Goal: Information Seeking & Learning: Learn about a topic

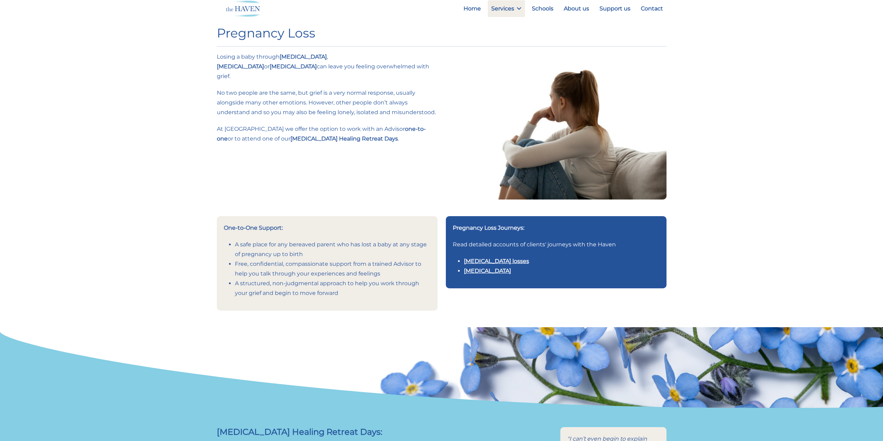
click at [367, 88] on p "No two people are the same, but grief is a very normal response, usually alongs…" at bounding box center [327, 102] width 221 height 29
click at [513, 266] on li "Stillbirth" at bounding box center [562, 271] width 196 height 10
click at [513, 263] on link "Multiple pregnancy losses" at bounding box center [496, 261] width 65 height 7
click at [484, 273] on link "Stillbirth" at bounding box center [487, 271] width 47 height 7
click at [488, 262] on link "Multiple pregnancy losses" at bounding box center [496, 261] width 65 height 7
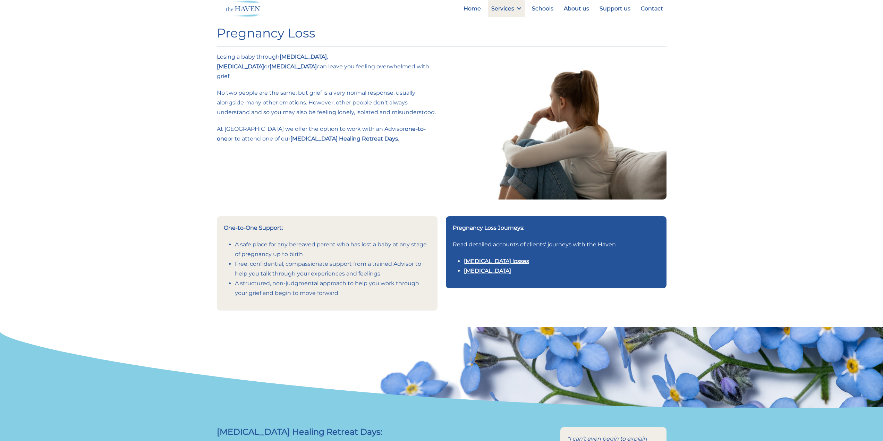
click at [480, 272] on link "Stillbirth" at bounding box center [487, 271] width 47 height 7
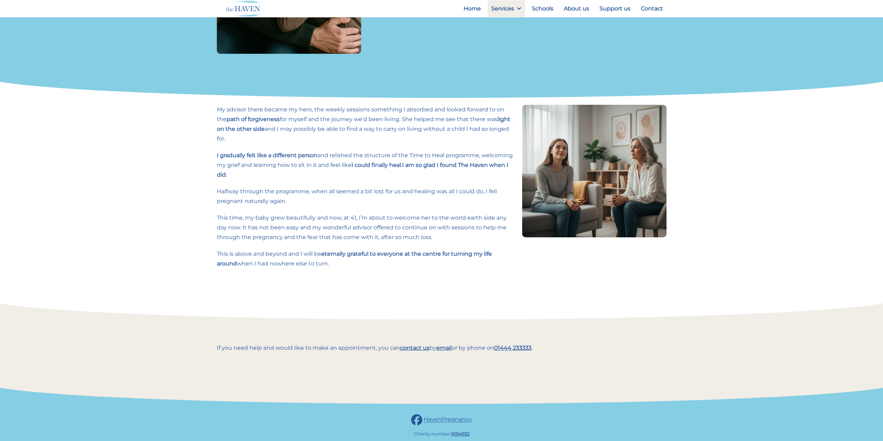
scroll to position [479, 0]
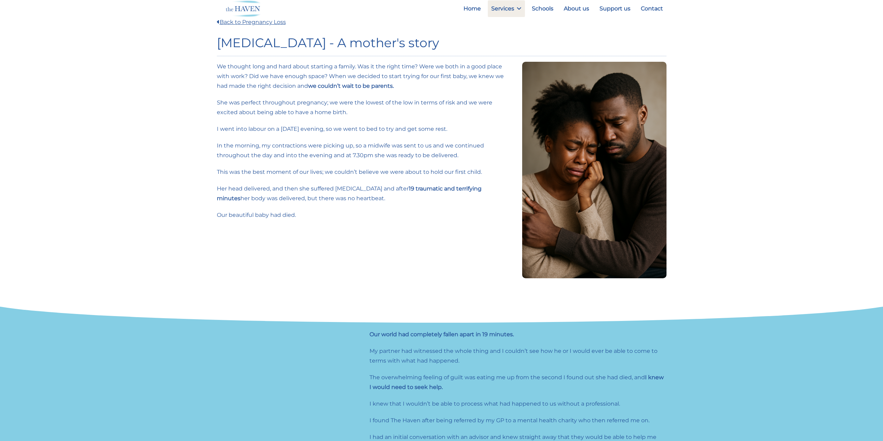
click at [403, 140] on div "We thought long and hard about starting a family. Was it the right time? Were w…" at bounding box center [365, 170] width 305 height 217
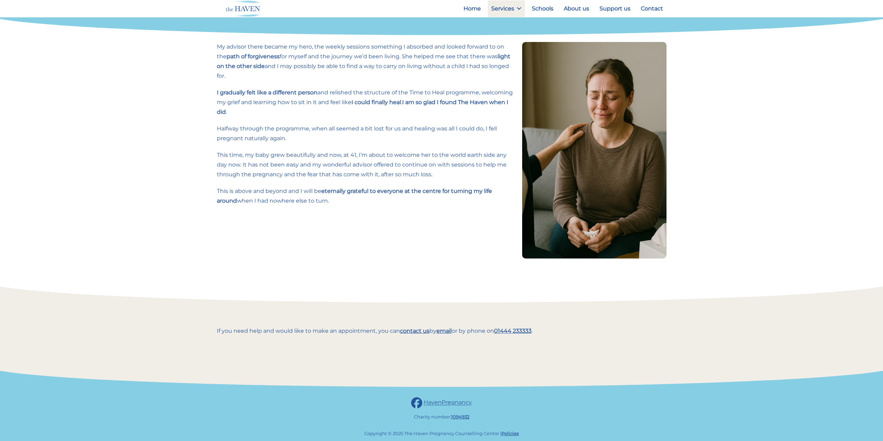
scroll to position [534, 0]
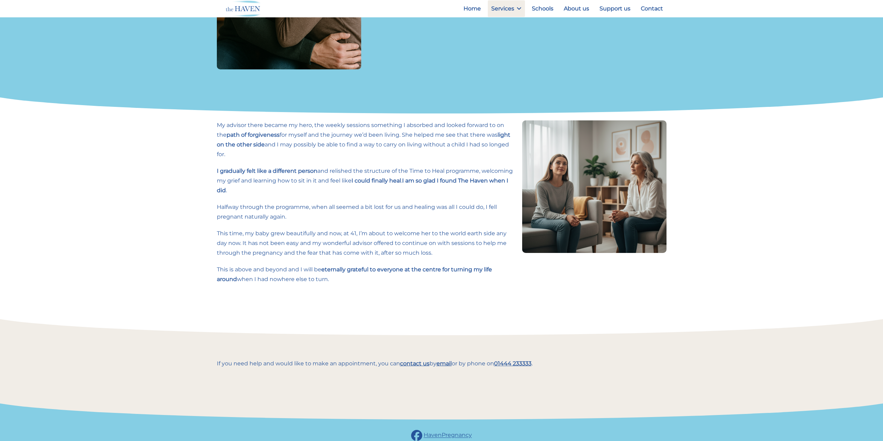
scroll to position [451, 0]
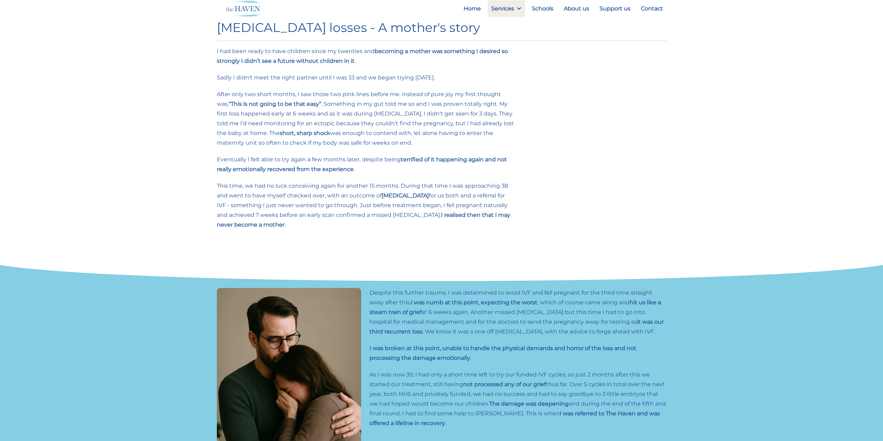
scroll to position [0, 0]
